Goal: Information Seeking & Learning: Learn about a topic

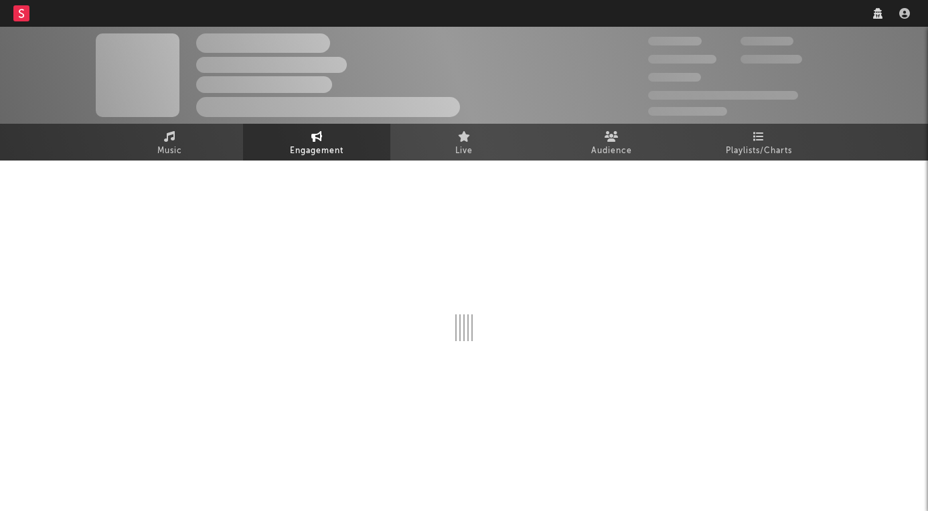
select select "1w"
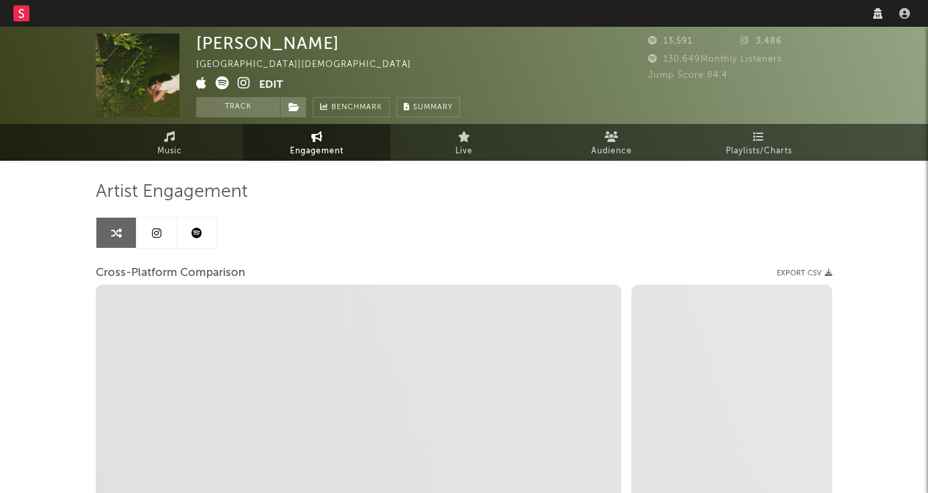
select select "1m"
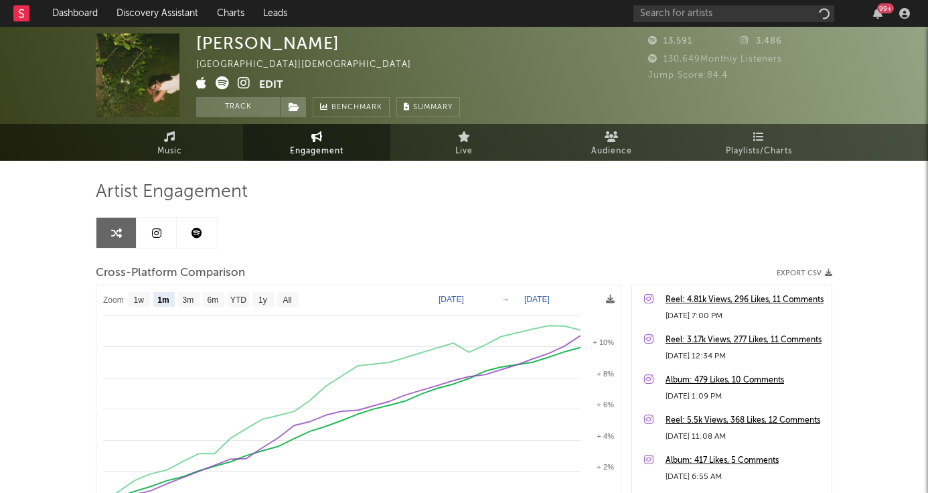
click at [707, 23] on div "99 +" at bounding box center [773, 13] width 281 height 27
click at [708, 14] on input "text" at bounding box center [733, 13] width 201 height 17
type input "hugel"
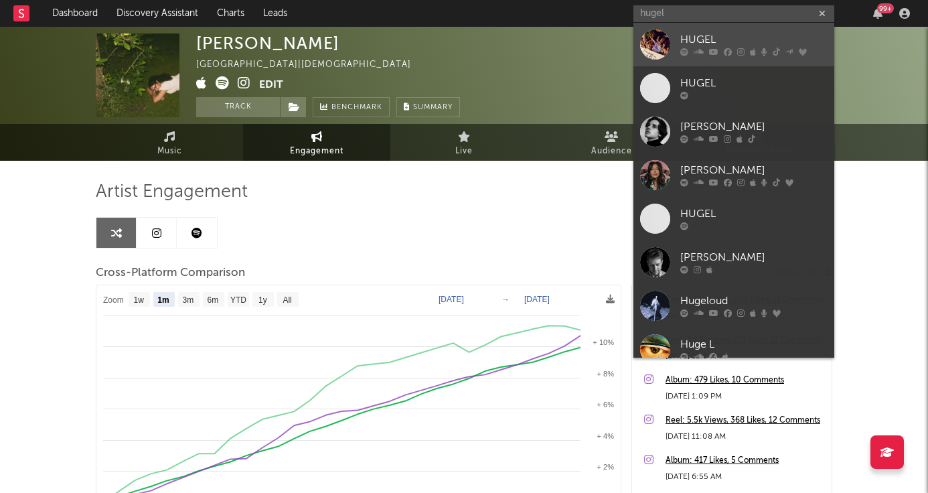
click at [722, 40] on div "HUGEL" at bounding box center [753, 40] width 147 height 16
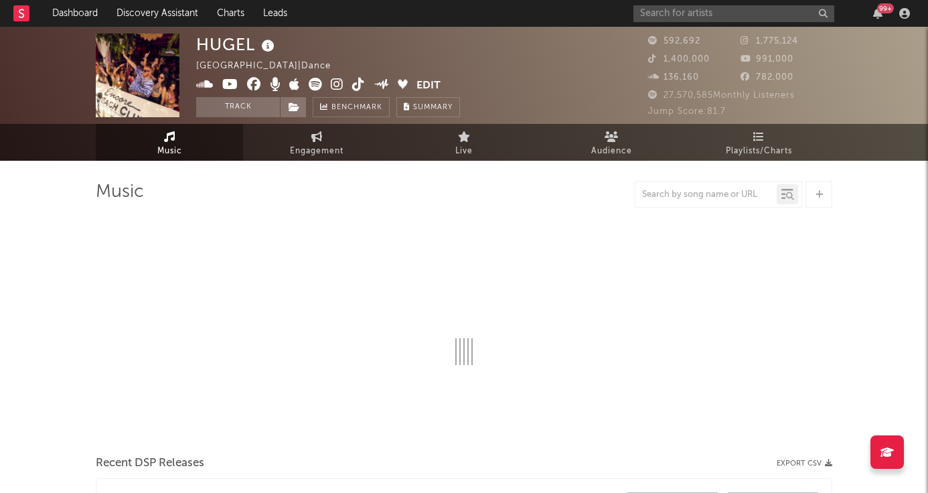
select select "6m"
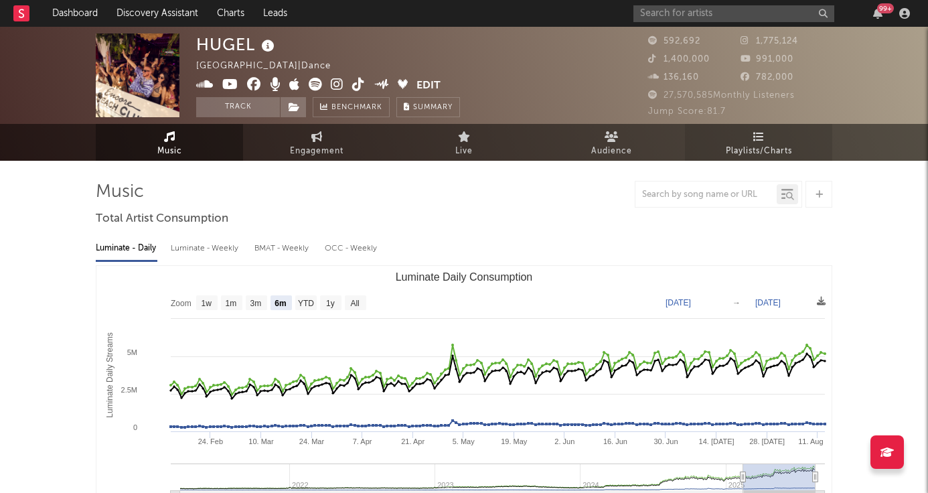
click at [752, 150] on span "Playlists/Charts" at bounding box center [759, 151] width 66 height 16
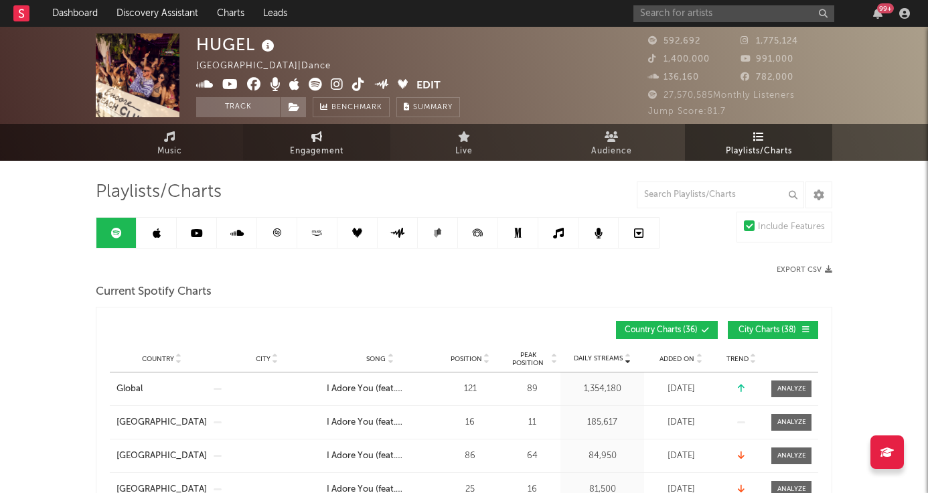
click at [323, 144] on span "Engagement" at bounding box center [317, 151] width 54 height 16
select select "1w"
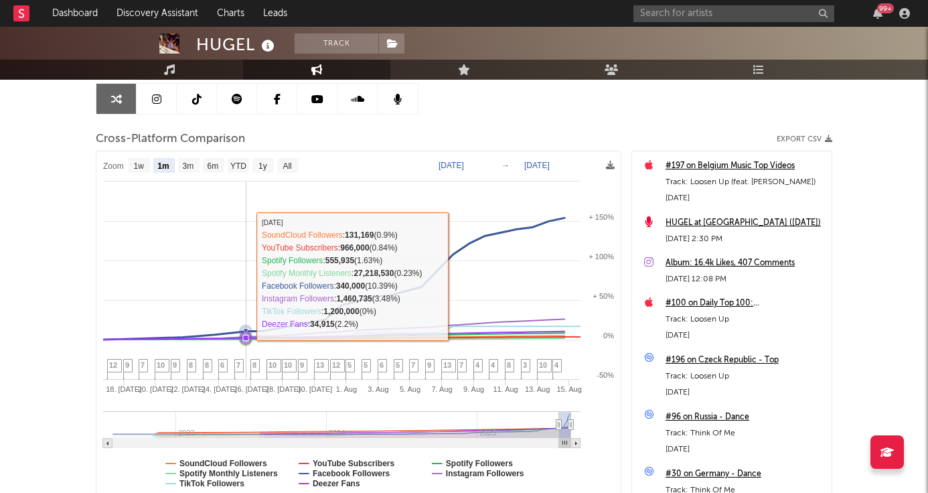
scroll to position [132, 0]
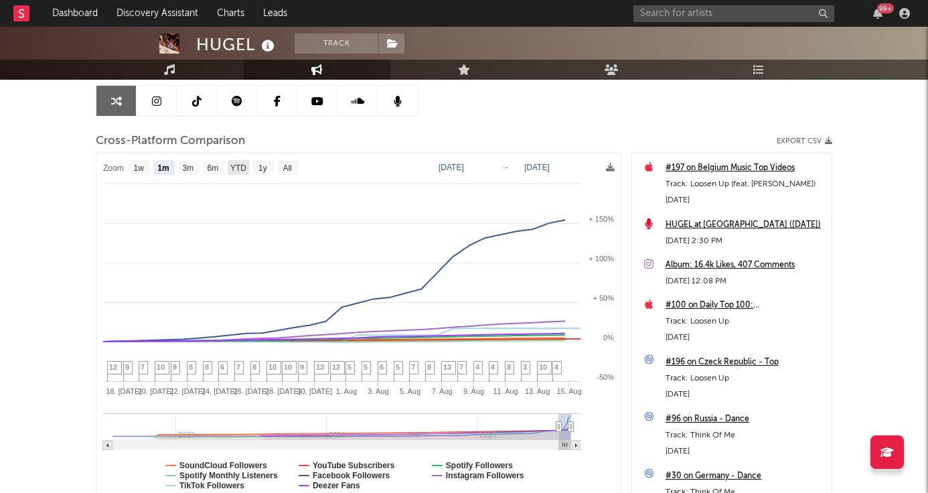
click at [233, 169] on text "YTD" at bounding box center [238, 167] width 16 height 9
select select "YTD"
type input "[DATE]"
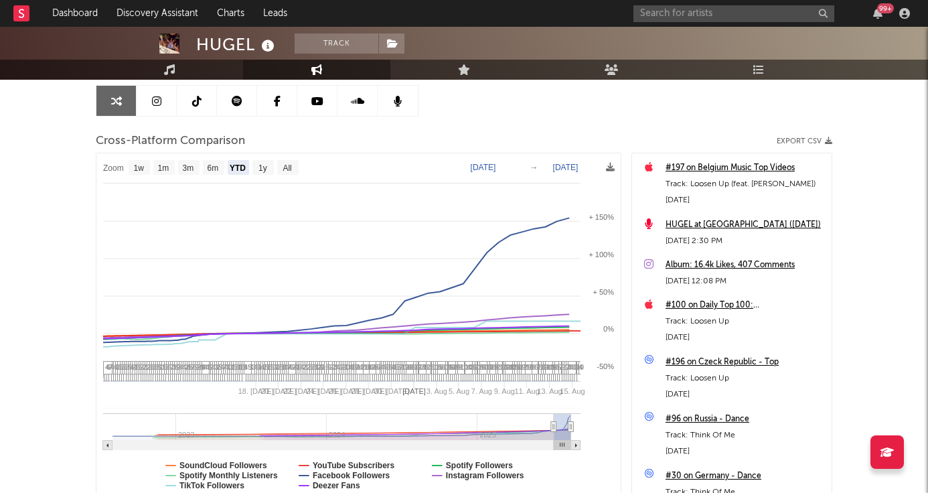
select select "1w"
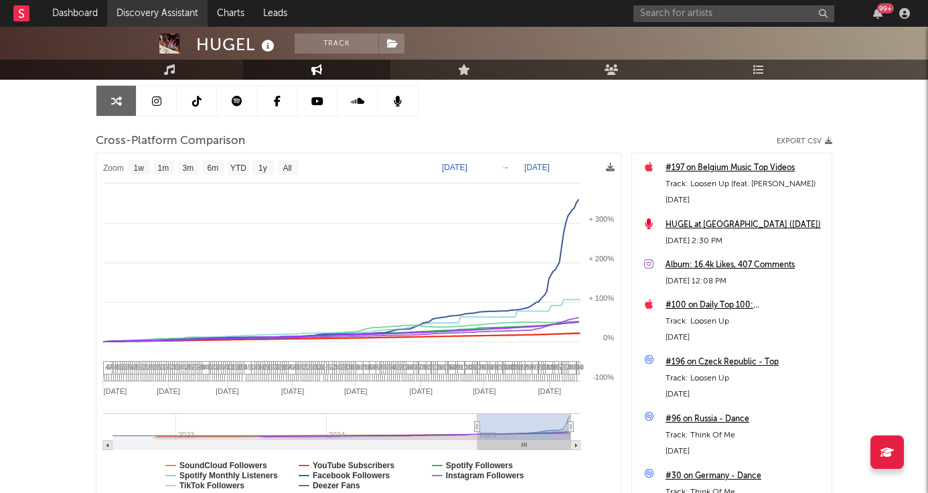
click at [181, 17] on link "Discovery Assistant" at bounding box center [157, 13] width 100 height 27
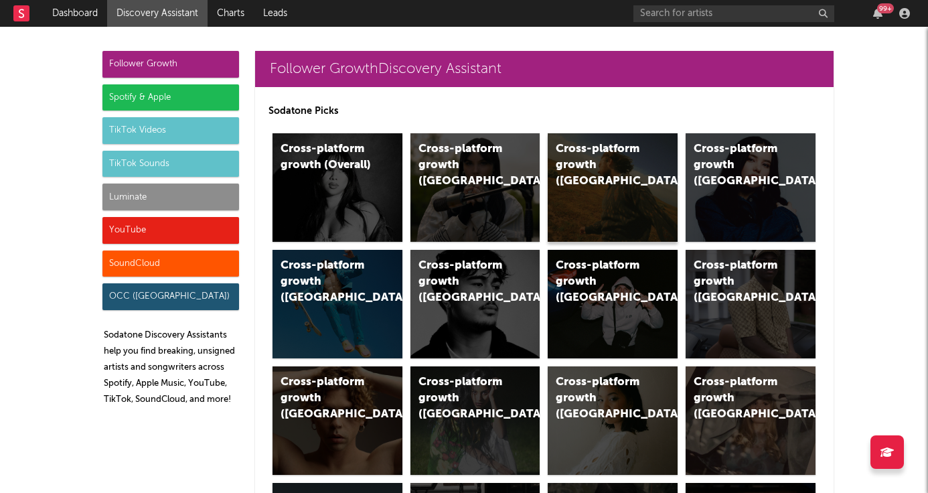
click at [631, 184] on div "Cross-platform growth ([GEOGRAPHIC_DATA])" at bounding box center [613, 187] width 130 height 108
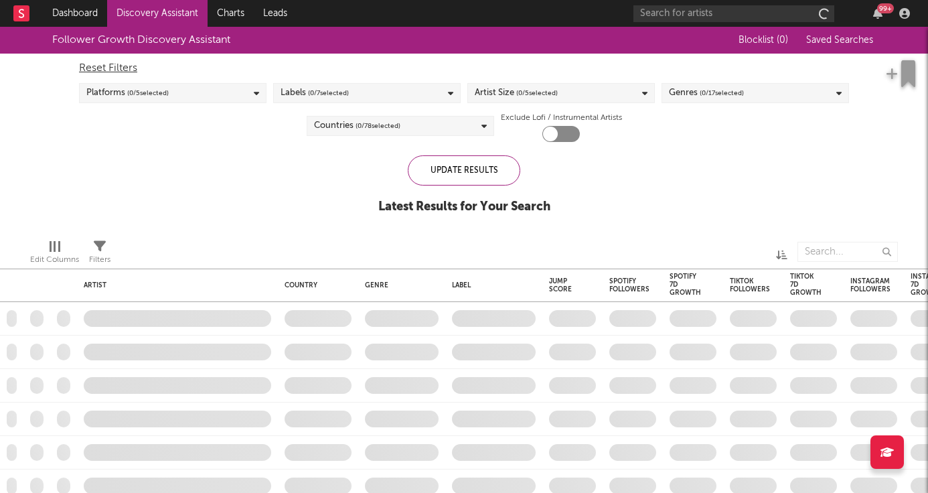
checkbox input "true"
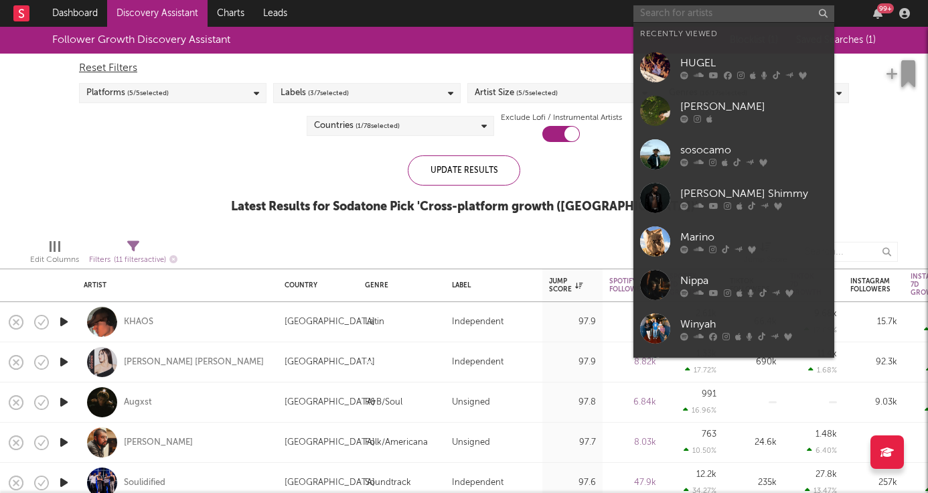
click at [712, 19] on input "text" at bounding box center [733, 13] width 201 height 17
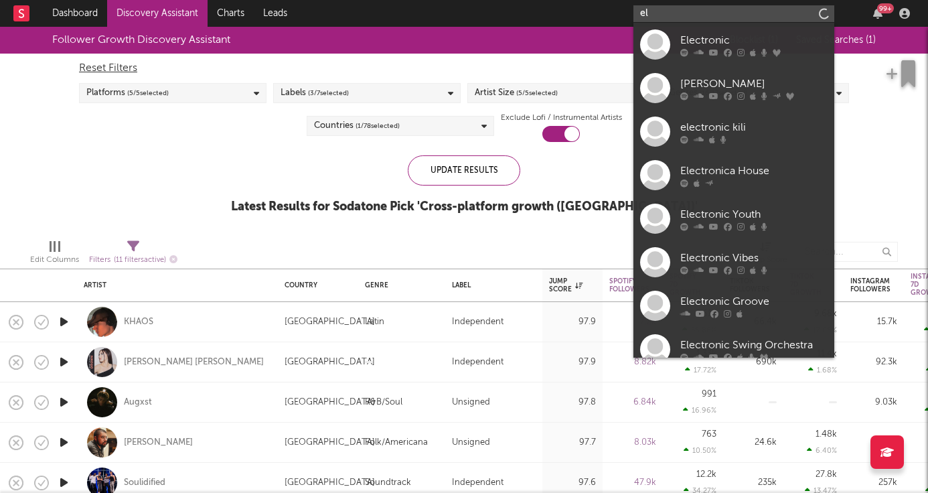
type input "e"
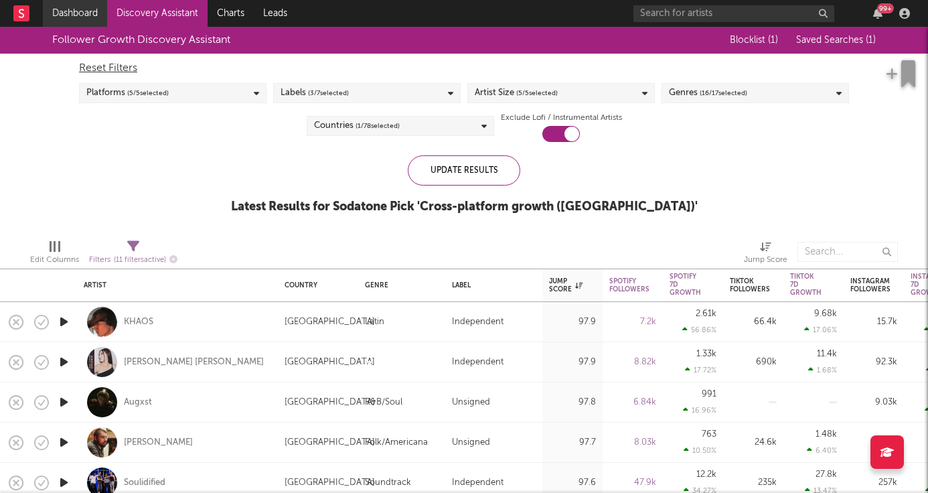
click at [91, 23] on link "Dashboard" at bounding box center [75, 13] width 64 height 27
